Goal: Information Seeking & Learning: Find specific page/section

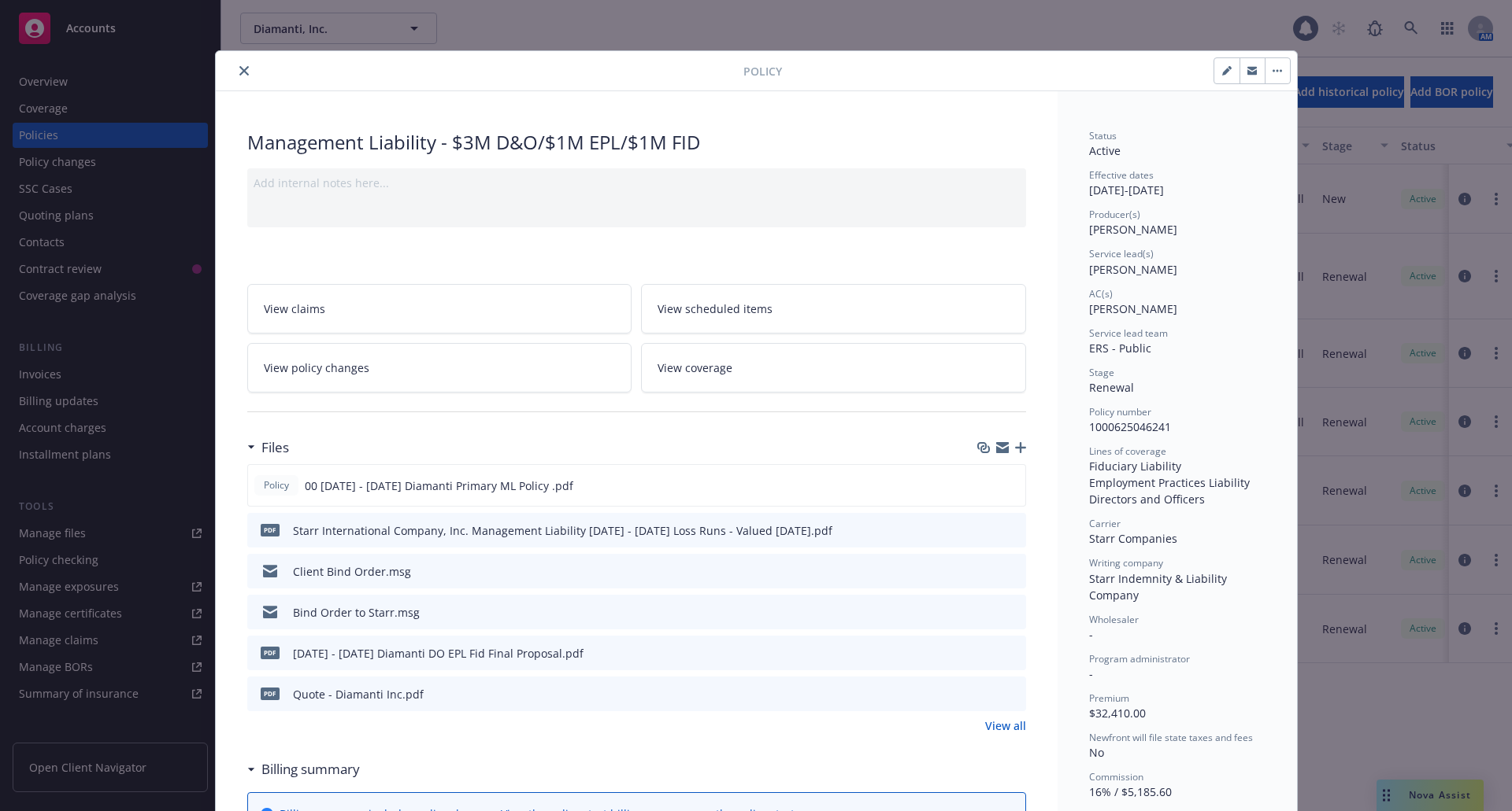
click at [240, 71] on icon "close" at bounding box center [244, 70] width 9 height 9
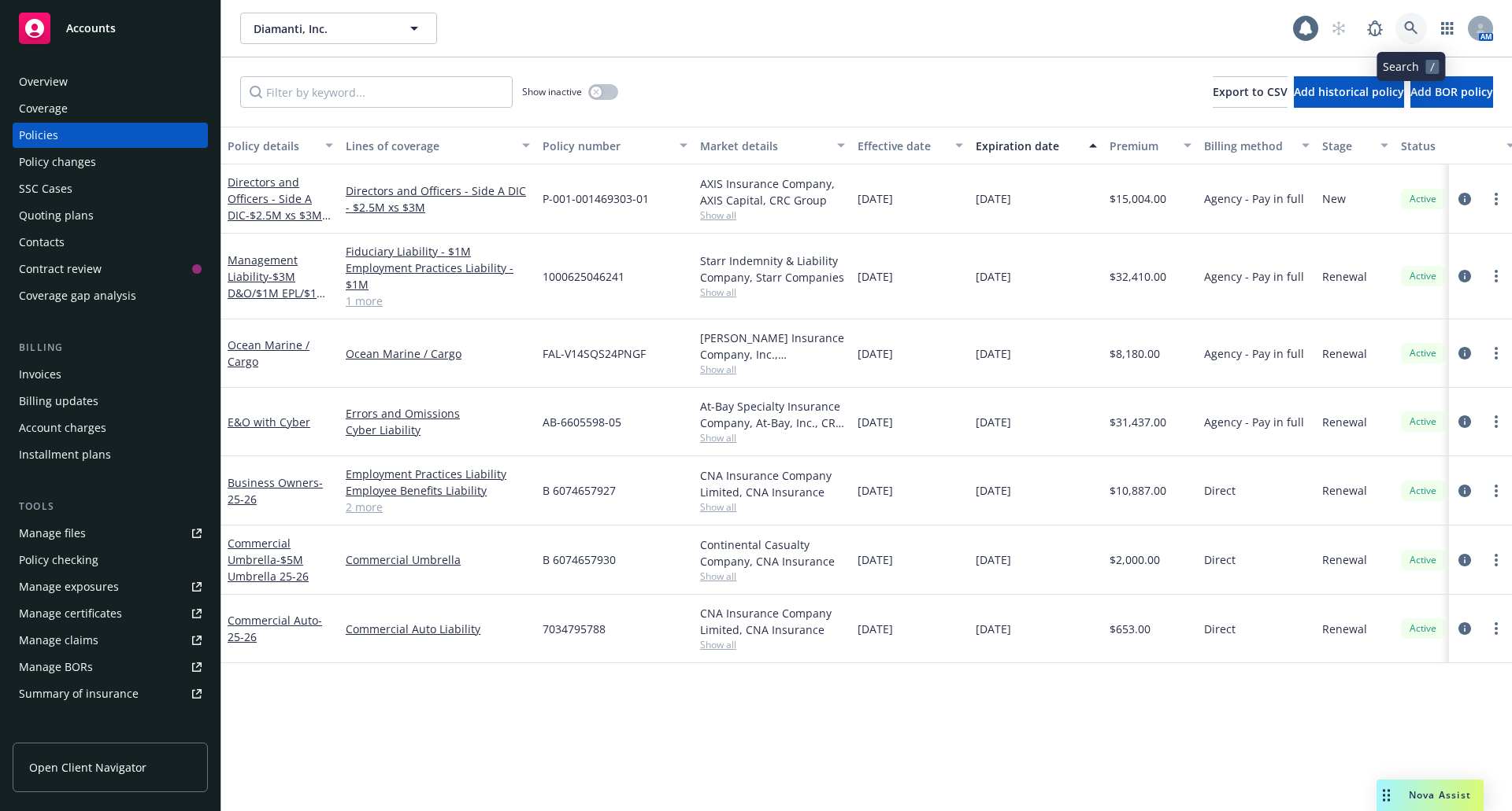
click at [1409, 37] on link at bounding box center [1411, 28] width 32 height 32
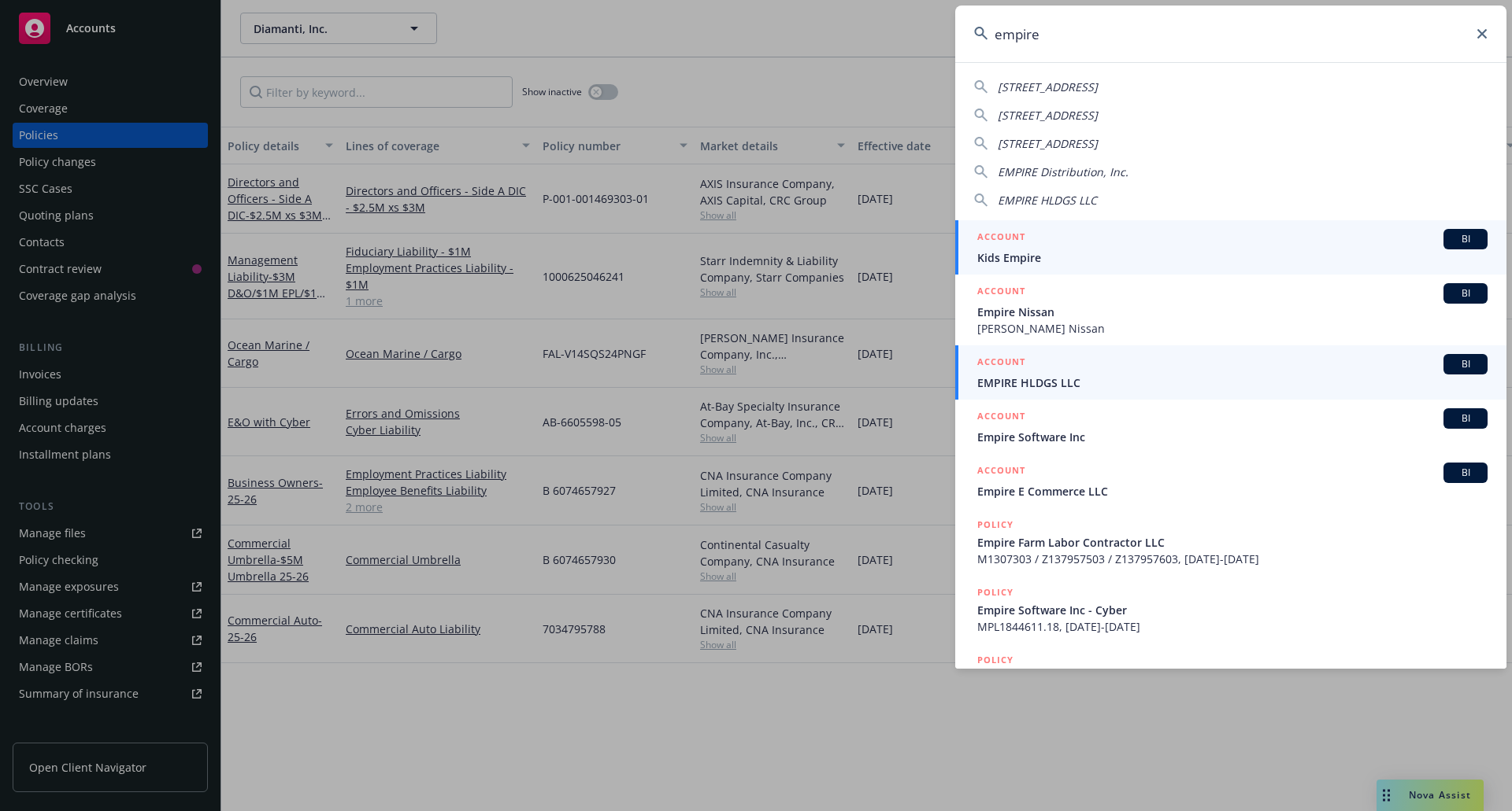
type input "empire"
click at [1130, 373] on div "ACCOUNT BI" at bounding box center [1232, 364] width 510 height 21
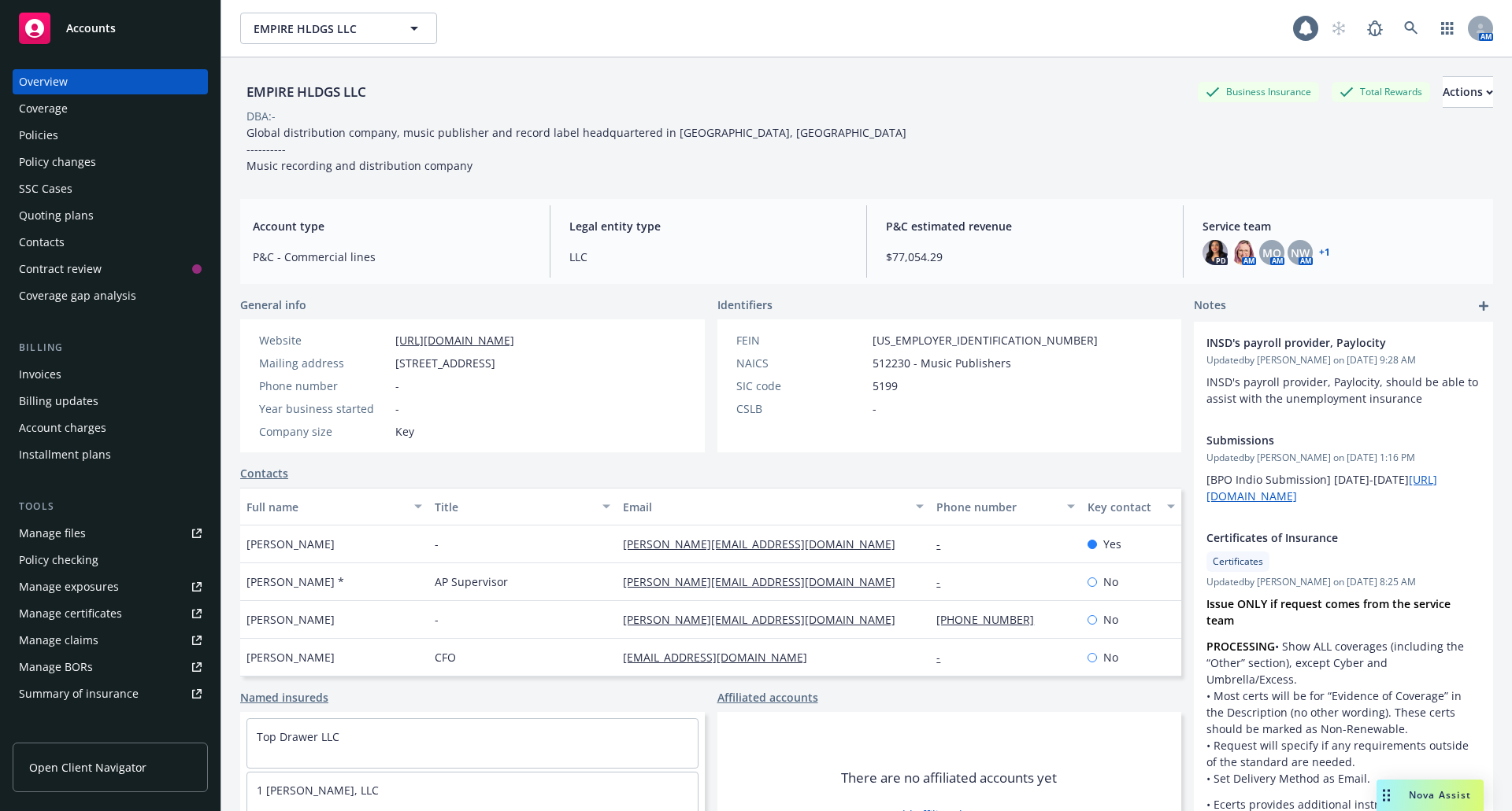
click at [71, 139] on div "Policies" at bounding box center [111, 136] width 183 height 25
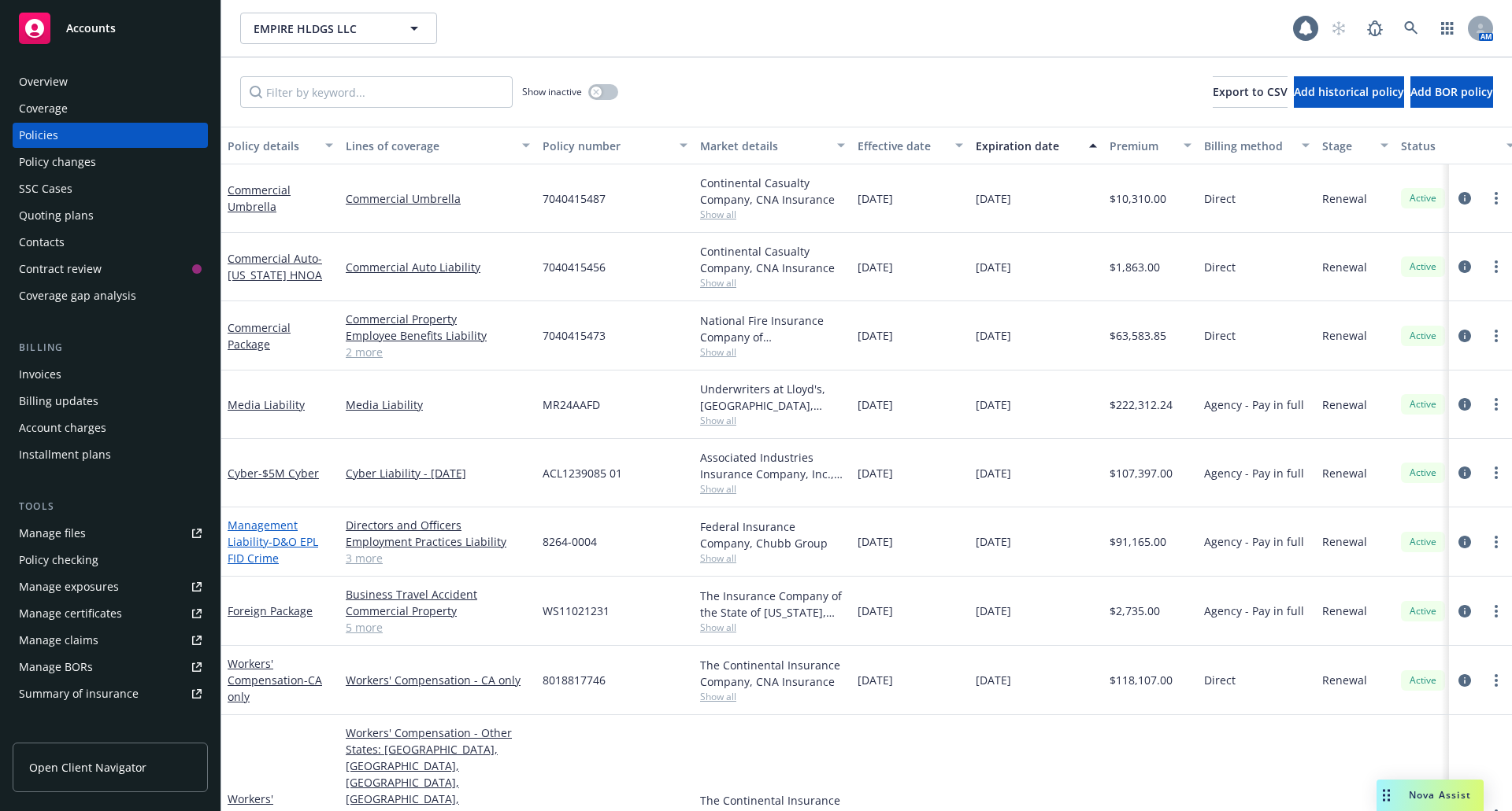
click at [286, 541] on span "- D&O EPL FID Crime" at bounding box center [272, 550] width 91 height 32
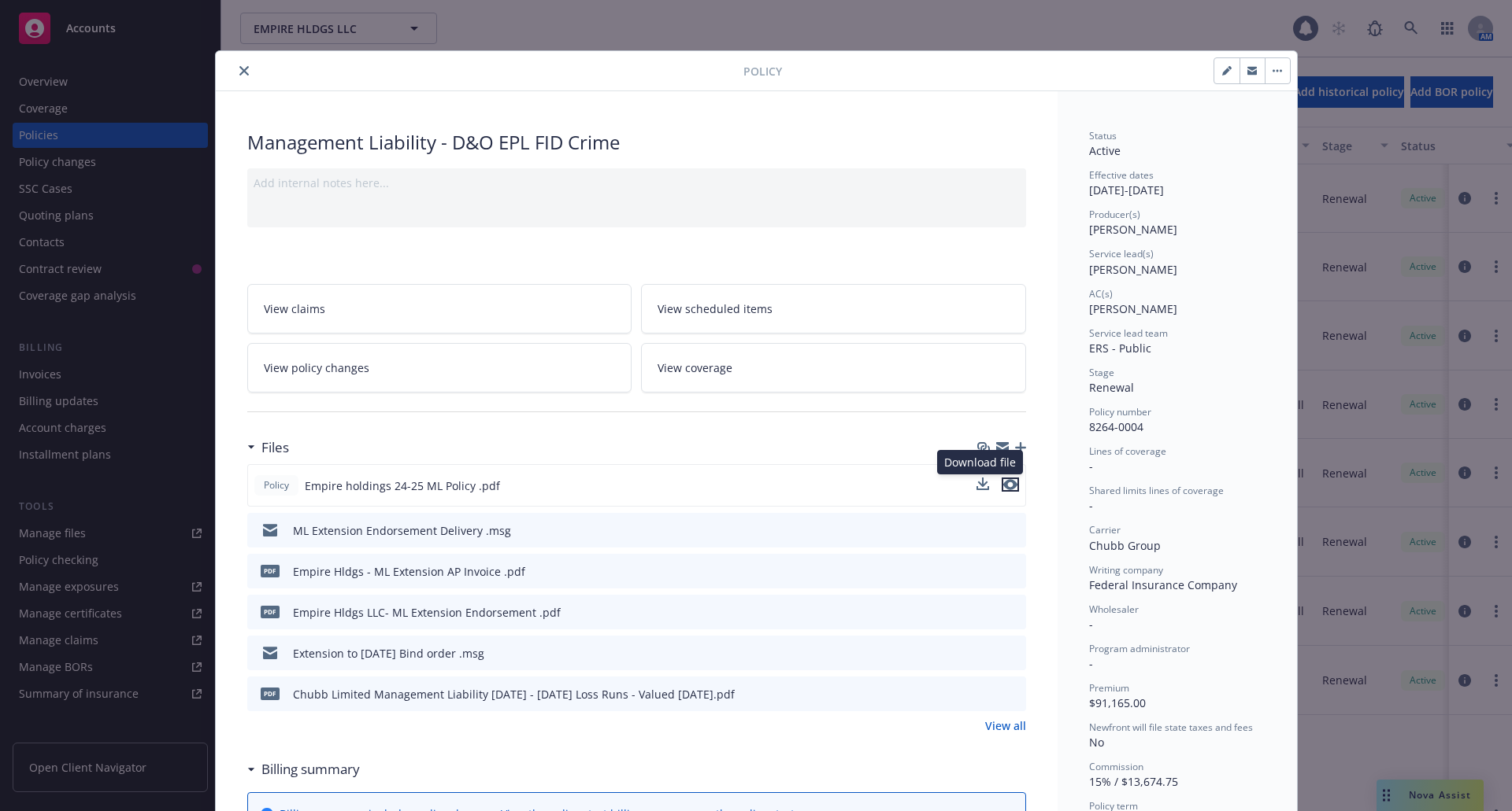
click at [1004, 482] on icon "preview file" at bounding box center [1009, 484] width 14 height 11
click at [1004, 572] on icon "preview file" at bounding box center [1010, 570] width 14 height 11
